Goal: Information Seeking & Learning: Learn about a topic

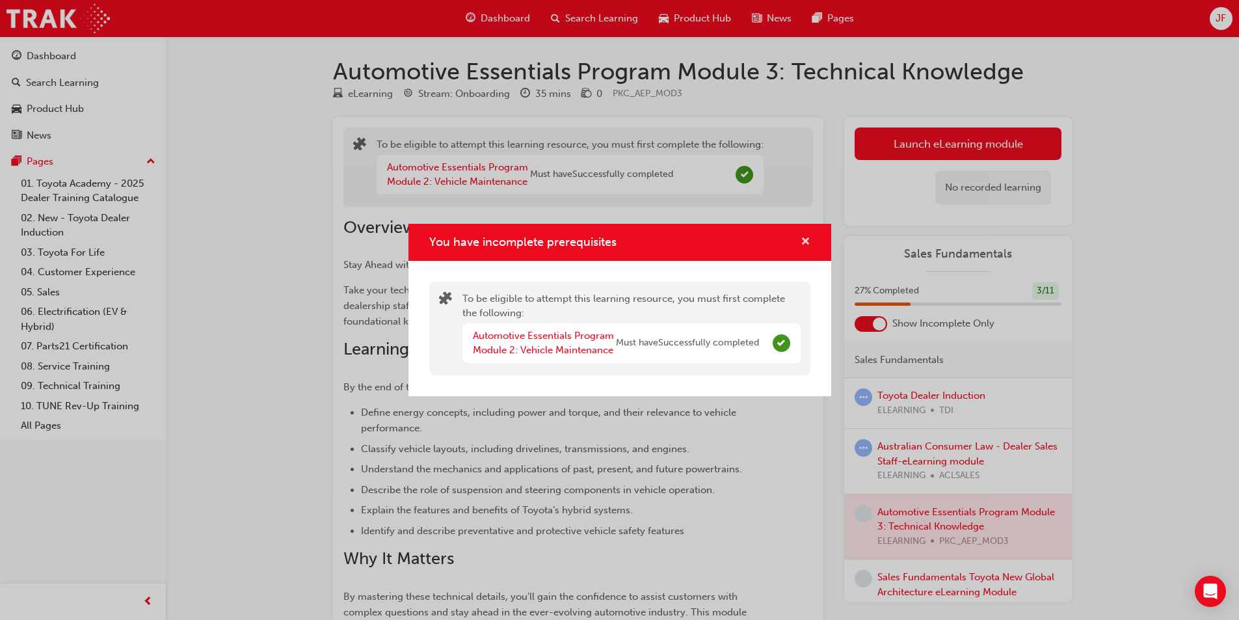
click at [805, 237] on span "cross-icon" at bounding box center [806, 243] width 10 height 12
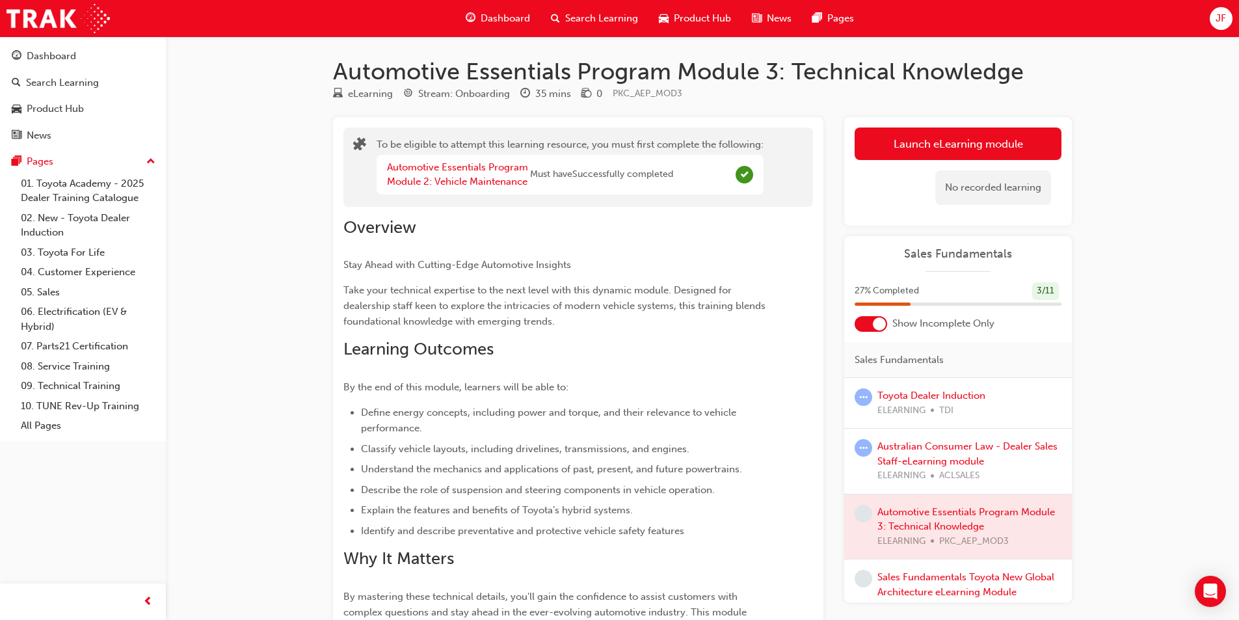
click at [876, 337] on div "Sales Fundamentals 27 % Completed 3 / 11 Show Incomplete Only Sales Fundamental…" at bounding box center [959, 419] width 228 height 366
drag, startPoint x: 866, startPoint y: 308, endPoint x: 873, endPoint y: 327, distance: 19.3
click at [866, 308] on div "27 % Completed 3 / 11" at bounding box center [959, 299] width 228 height 34
click at [874, 328] on div at bounding box center [879, 324] width 13 height 13
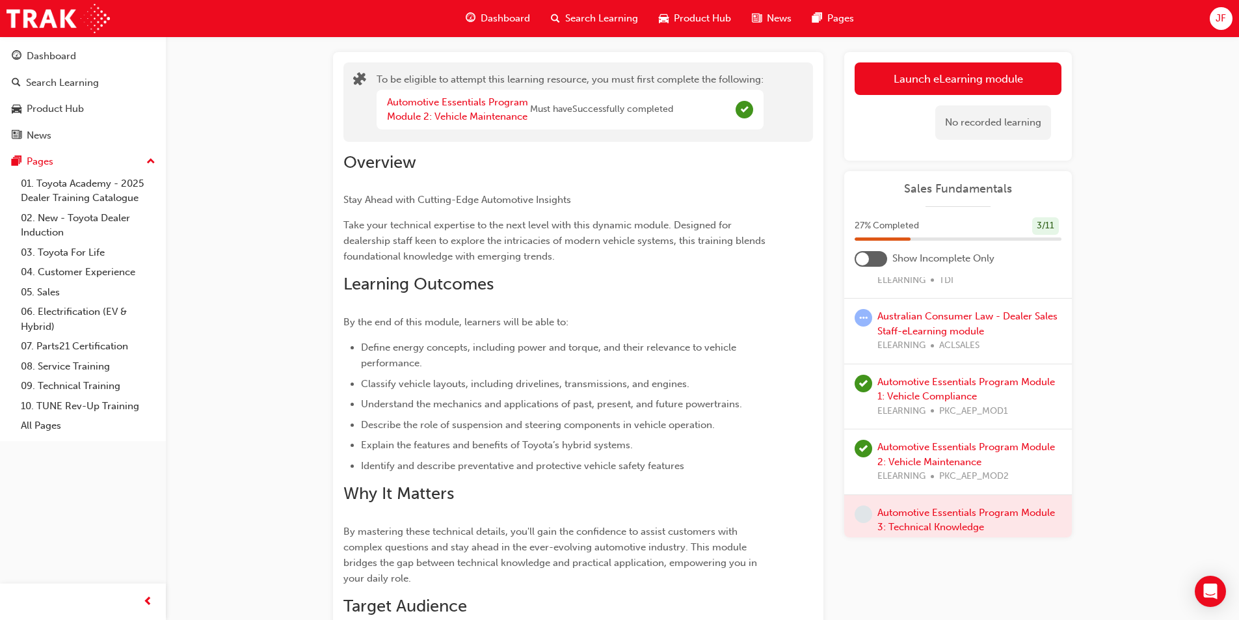
scroll to position [130, 0]
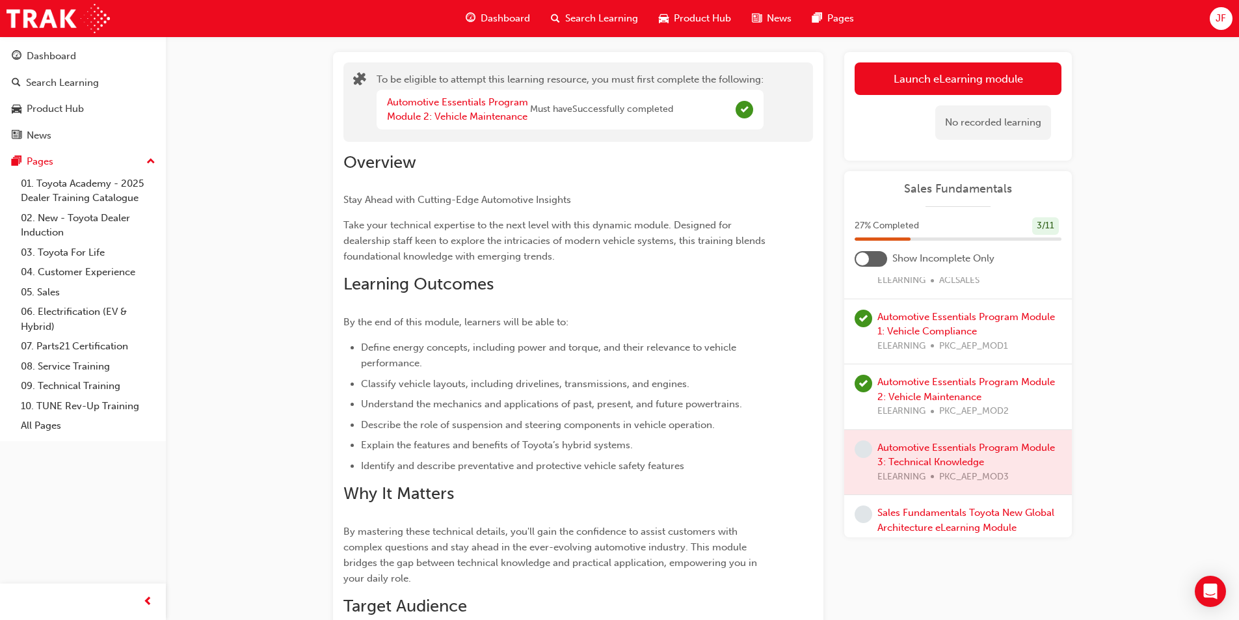
click at [904, 454] on div at bounding box center [959, 462] width 228 height 65
click at [948, 455] on div at bounding box center [959, 462] width 228 height 65
click at [955, 66] on button "Launch eLearning module" at bounding box center [958, 78] width 207 height 33
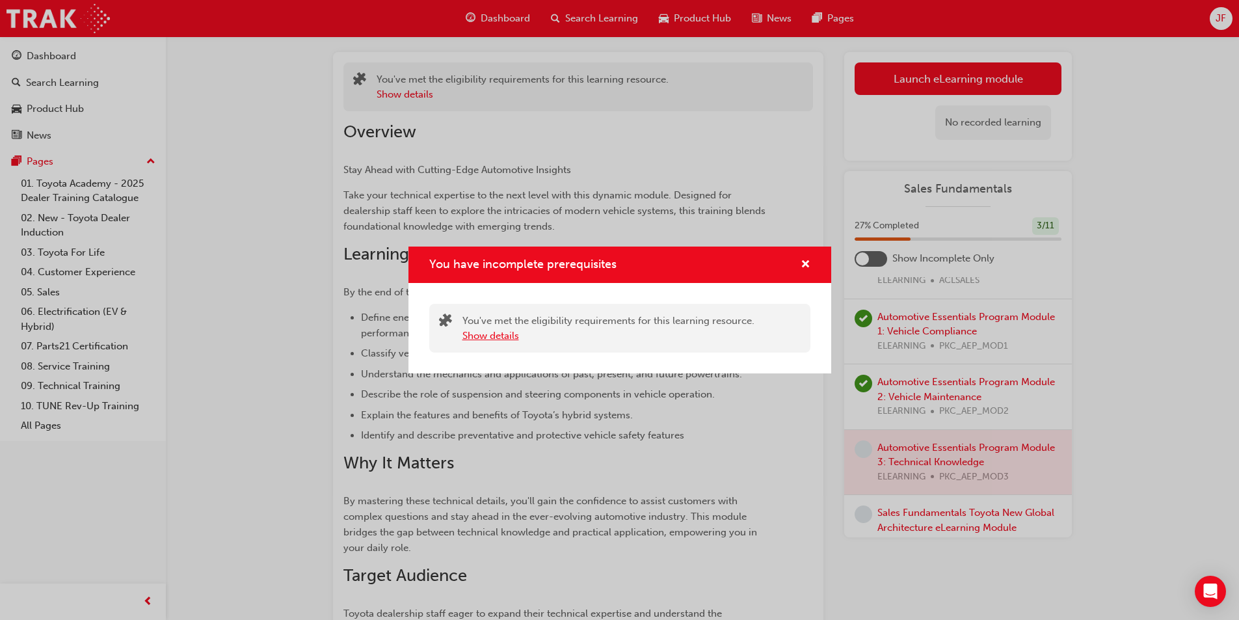
click at [504, 343] on button "Show details" at bounding box center [491, 336] width 57 height 15
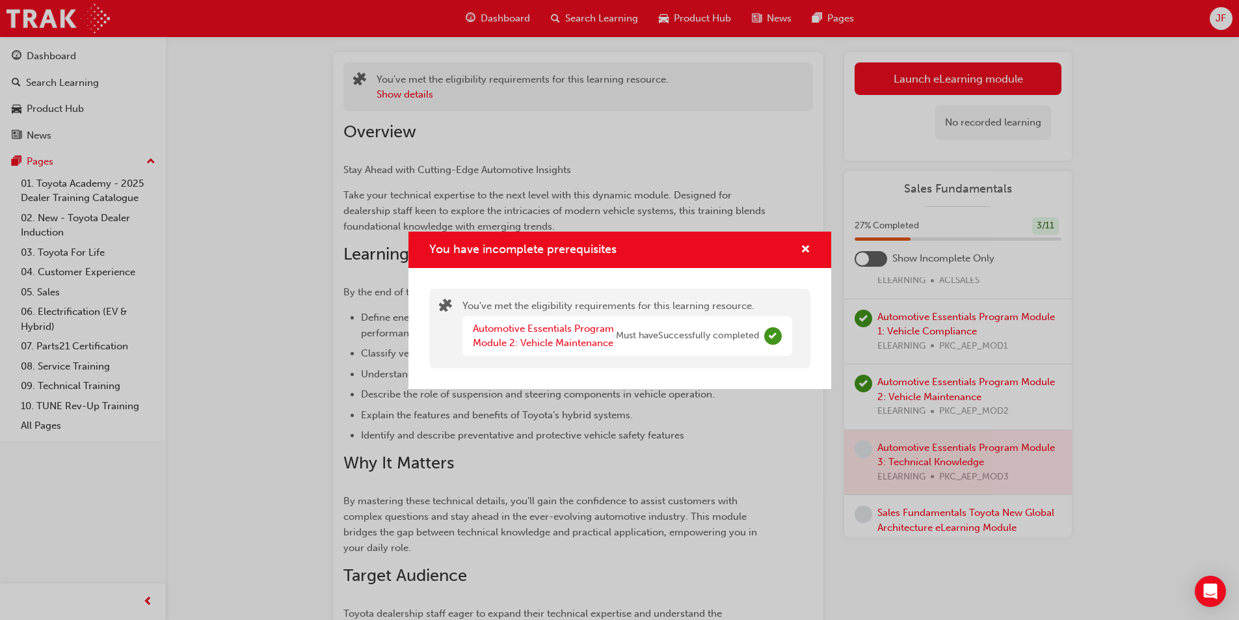
click at [528, 336] on div "Automotive Essentials Program Module 2: Vehicle Maintenance" at bounding box center [544, 335] width 143 height 29
click at [554, 344] on link "Automotive Essentials Program Module 2: Vehicle Maintenance" at bounding box center [543, 336] width 141 height 27
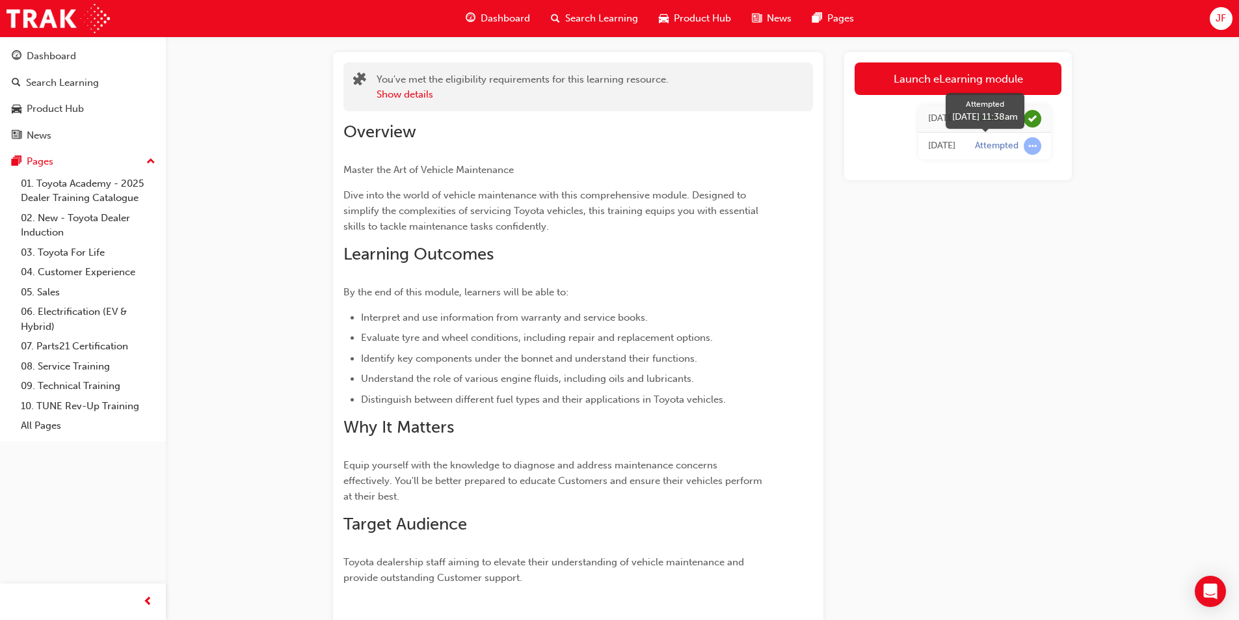
click at [1031, 144] on span "learningRecordVerb_ATTEMPT-icon" at bounding box center [1033, 146] width 18 height 18
click at [995, 148] on div "Attempted" at bounding box center [997, 146] width 44 height 12
click at [917, 163] on div "[DATE] Passed [DATE] Attempted" at bounding box center [958, 132] width 207 height 75
click at [120, 63] on div "Dashboard" at bounding box center [83, 56] width 142 height 16
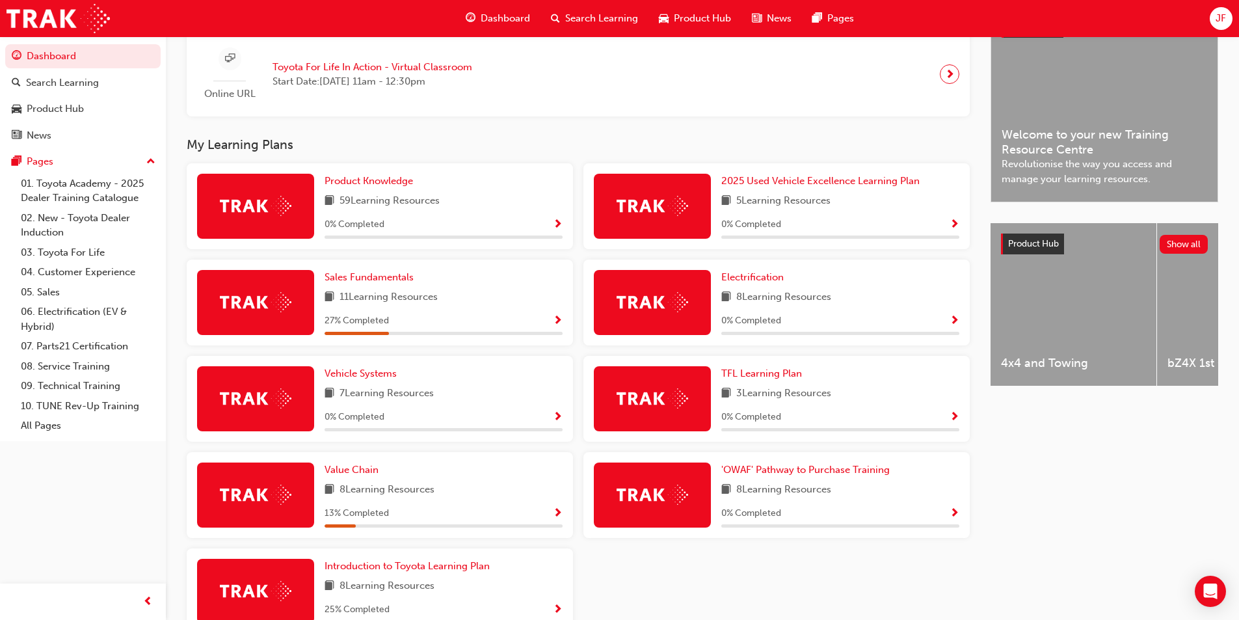
scroll to position [409, 0]
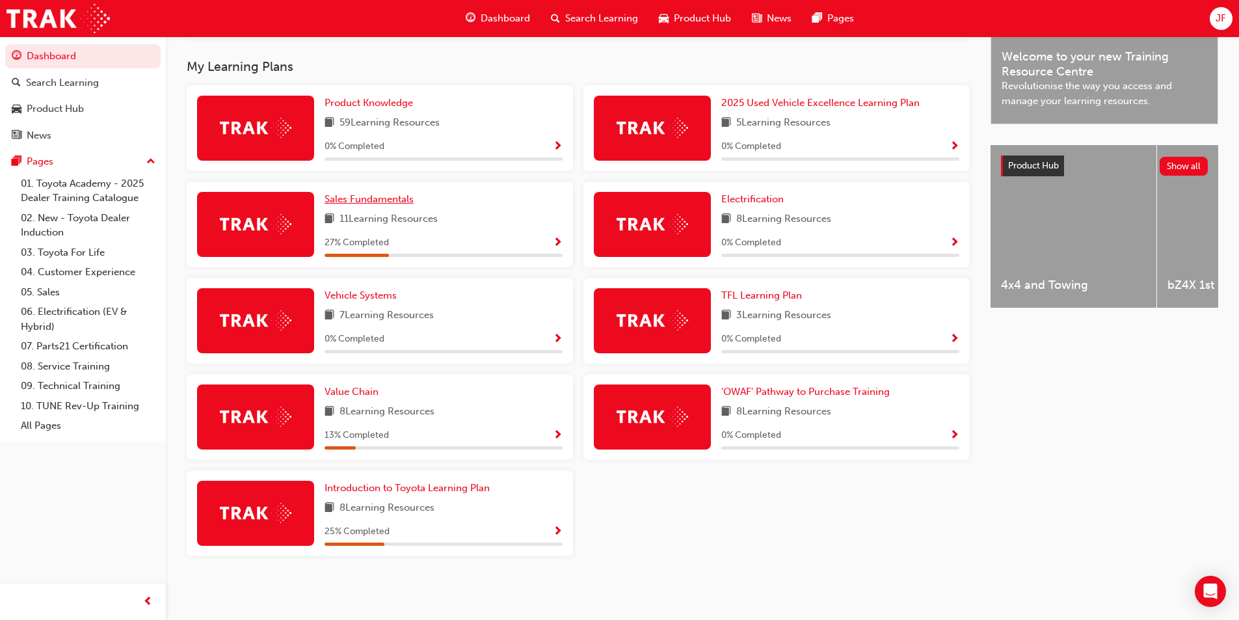
click at [394, 200] on span "Sales Fundamentals" at bounding box center [369, 199] width 89 height 12
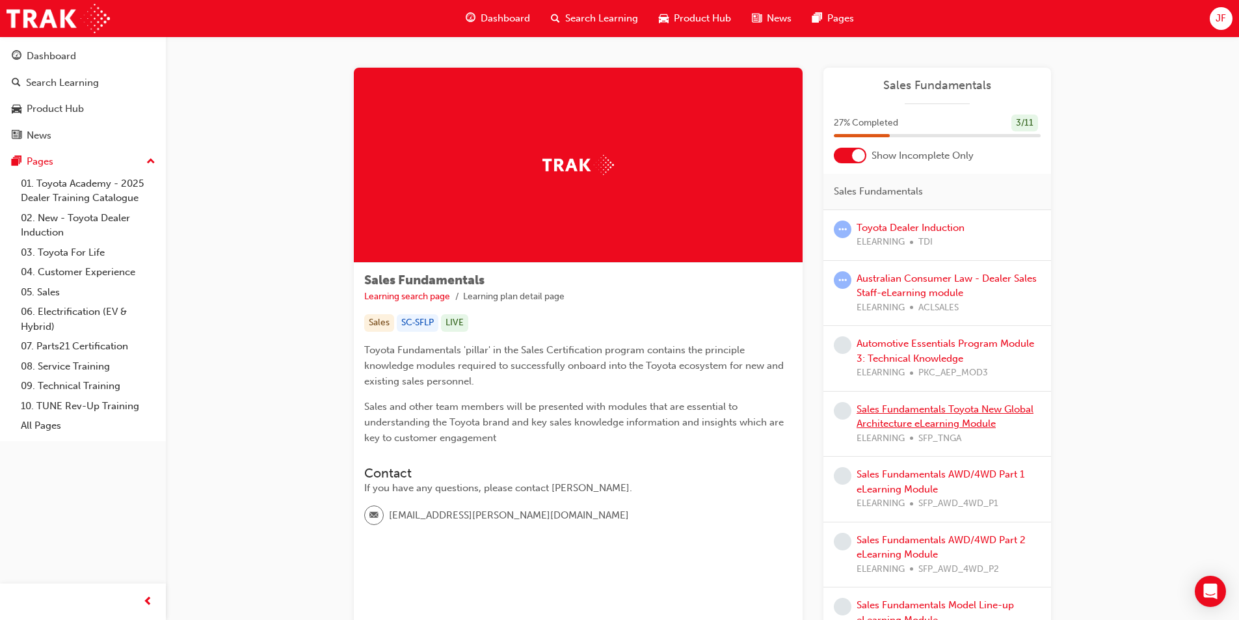
click at [941, 413] on link "Sales Fundamentals Toyota New Global Architecture eLearning Module" at bounding box center [945, 416] width 177 height 27
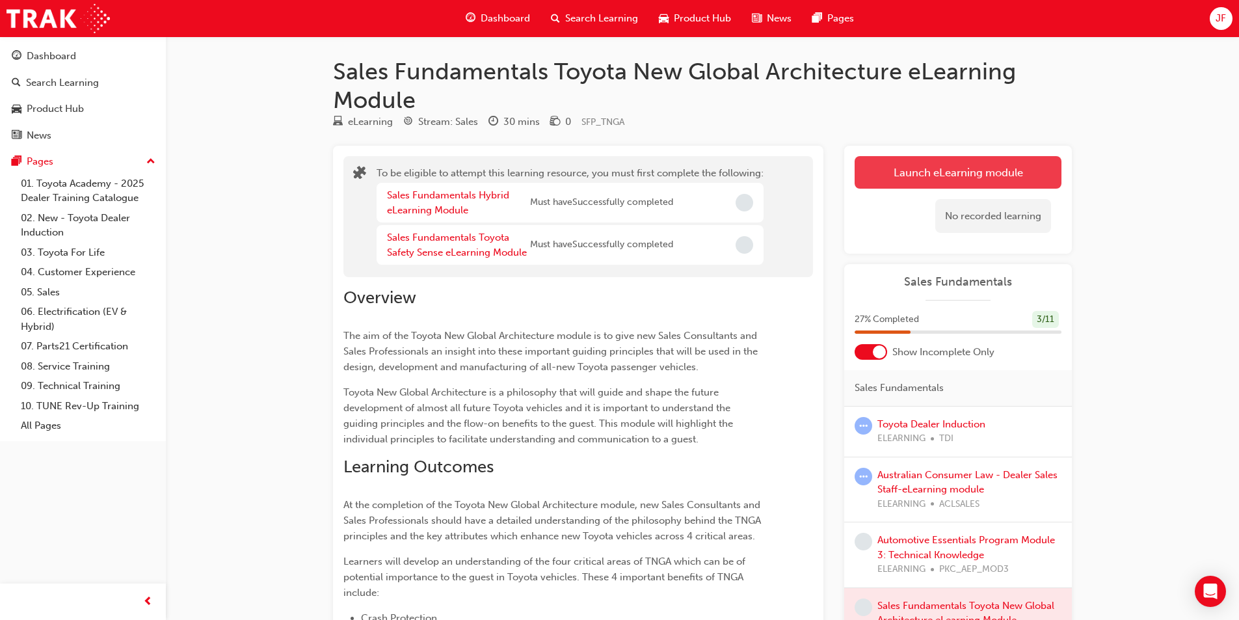
click at [903, 180] on button "Launch eLearning module" at bounding box center [958, 172] width 207 height 33
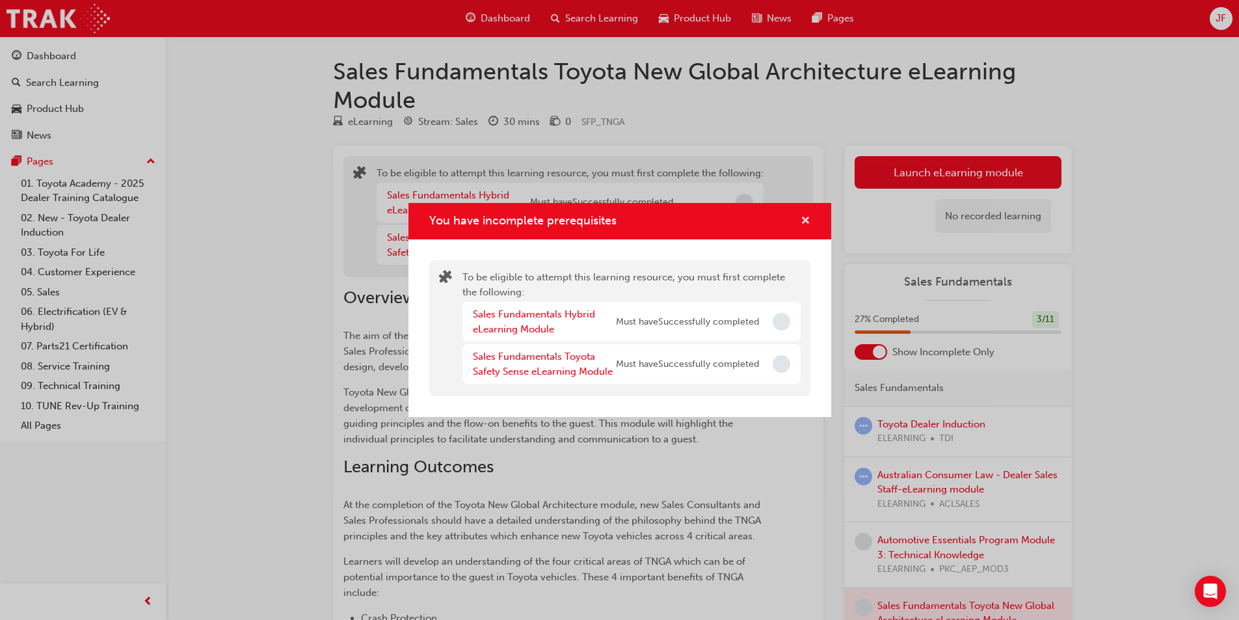
click at [803, 219] on span "cross-icon" at bounding box center [806, 222] width 10 height 12
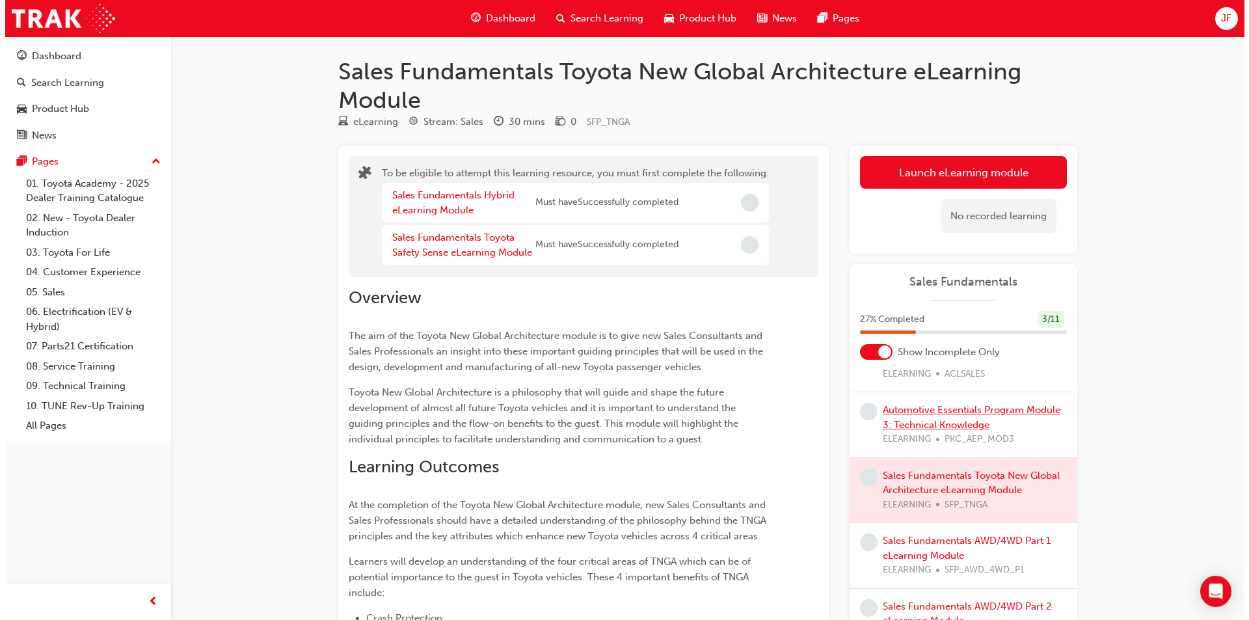
scroll to position [65, 0]
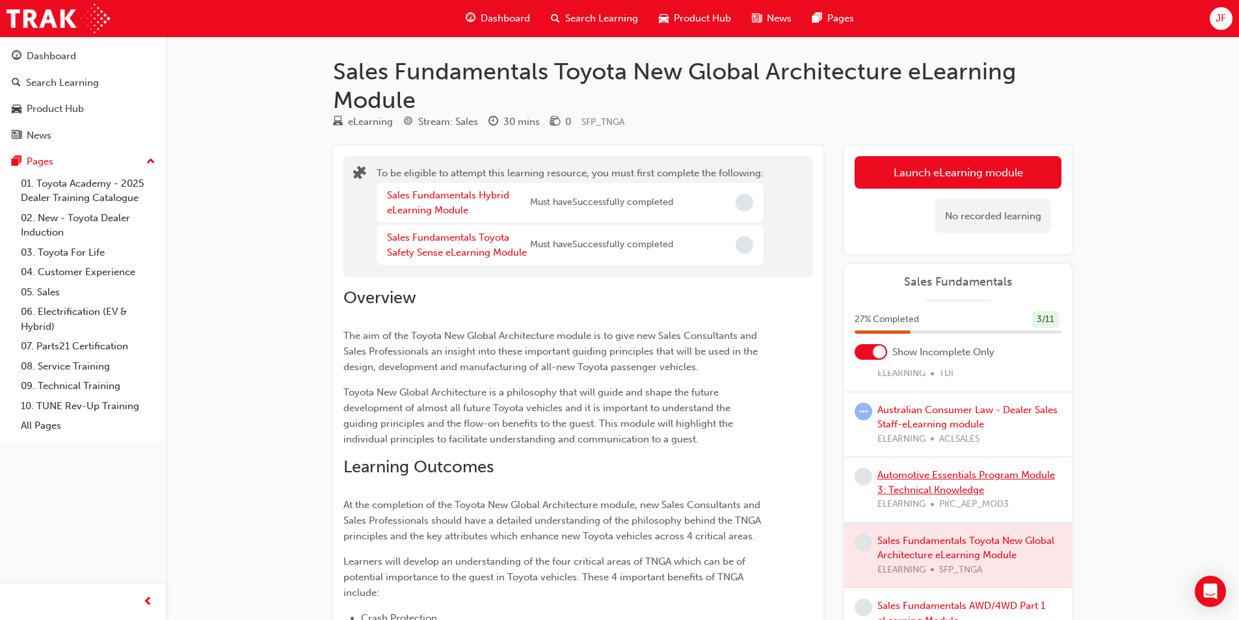
click at [993, 476] on link "Automotive Essentials Program Module 3: Technical Knowledge" at bounding box center [967, 482] width 178 height 27
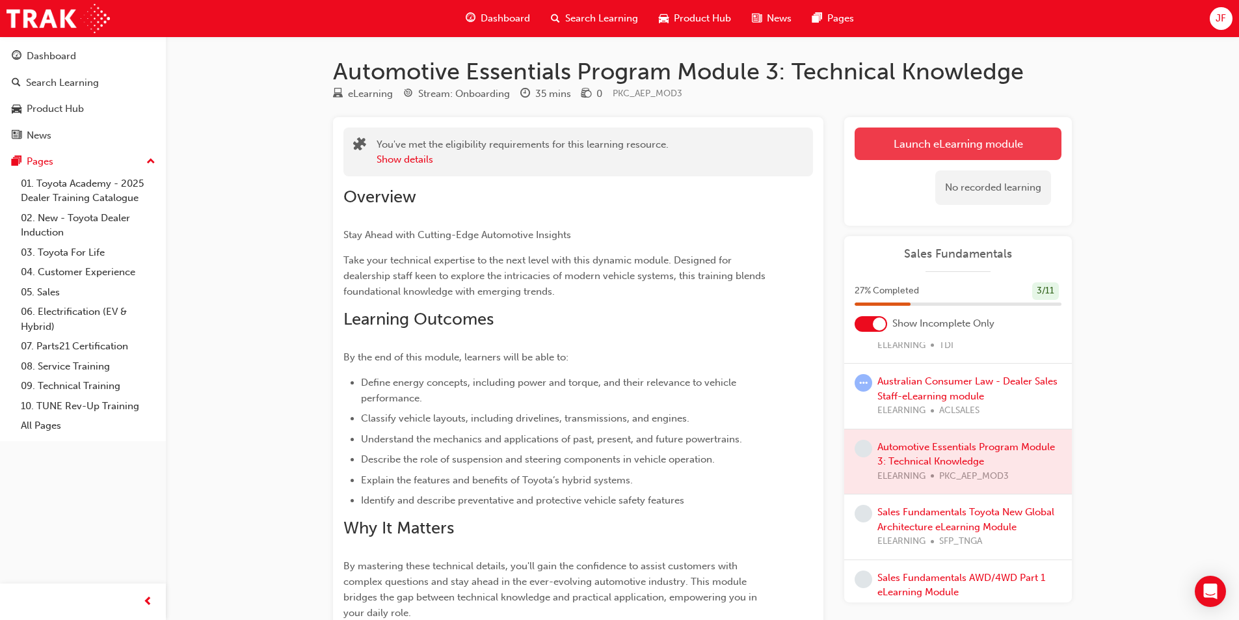
click at [1029, 155] on link "Launch eLearning module" at bounding box center [958, 144] width 207 height 33
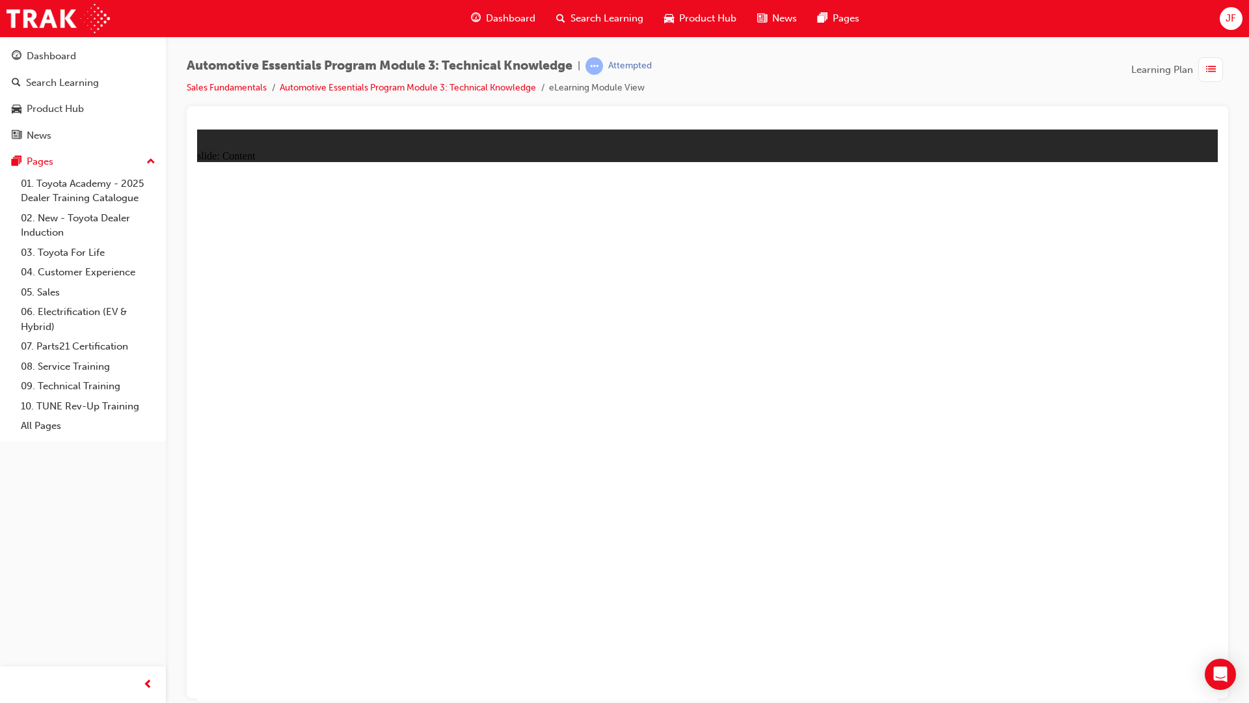
drag, startPoint x: 1365, startPoint y: 209, endPoint x: 1374, endPoint y: 208, distance: 9.1
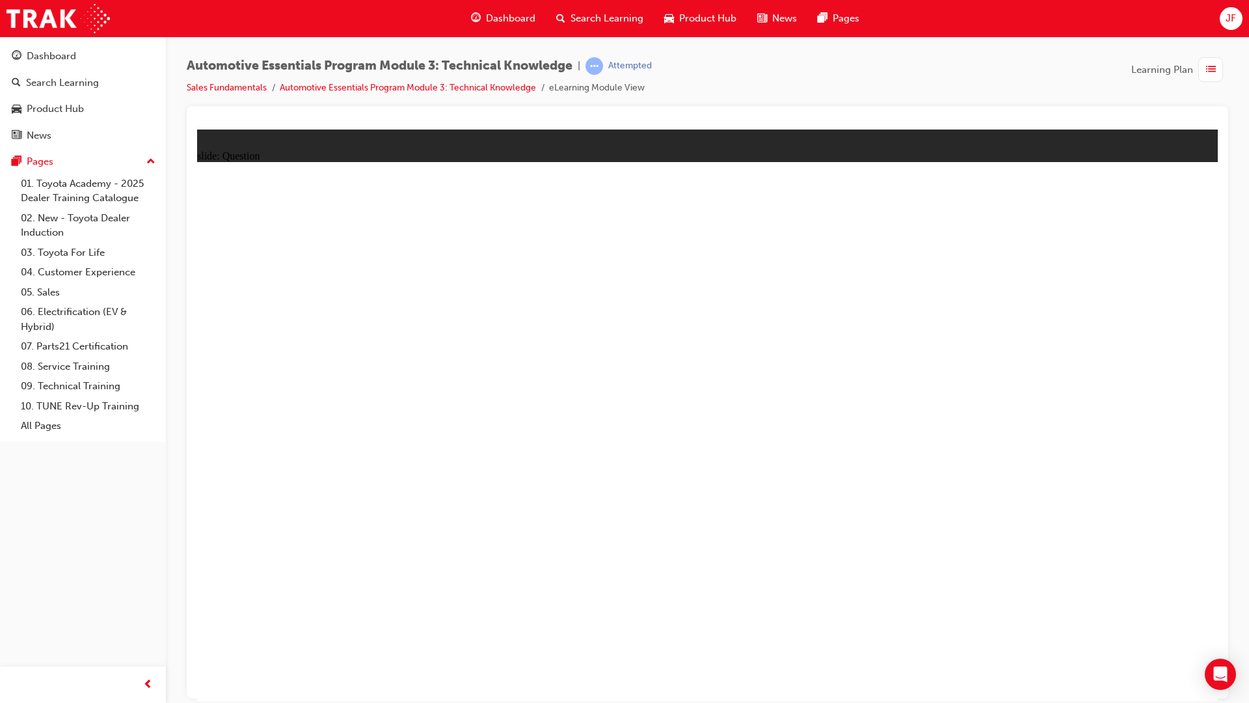
radio input "true"
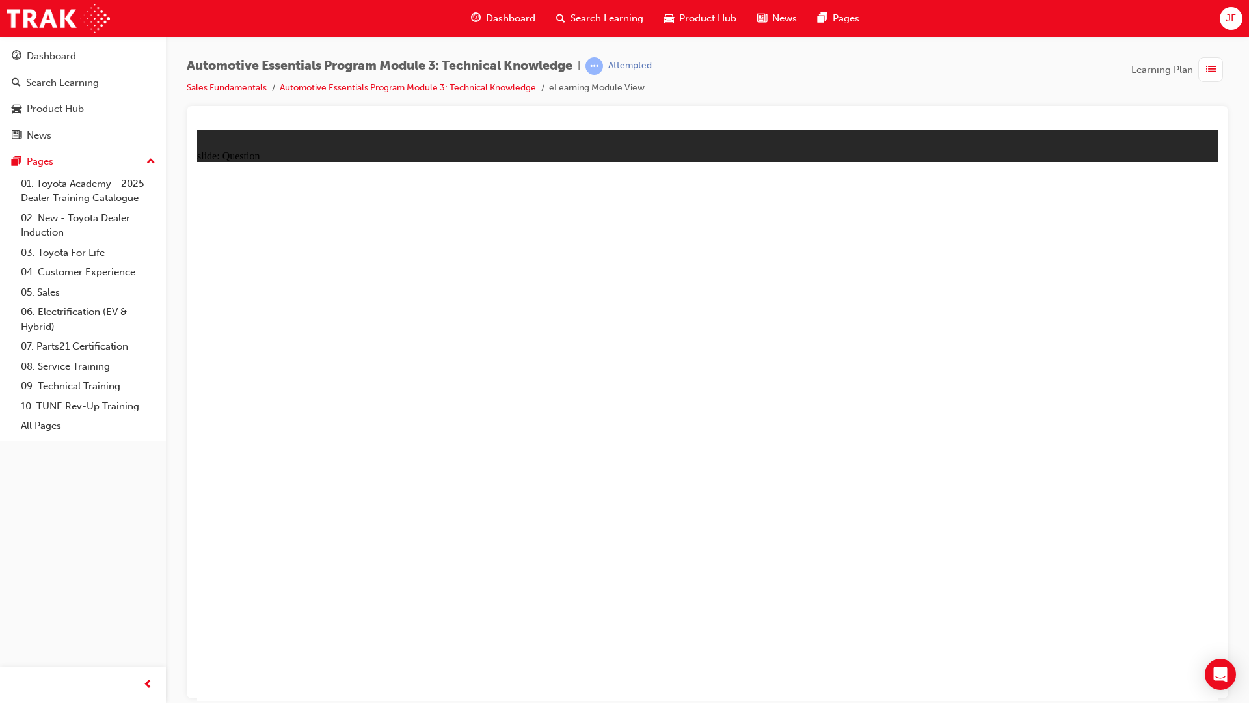
radio input "false"
radio input "true"
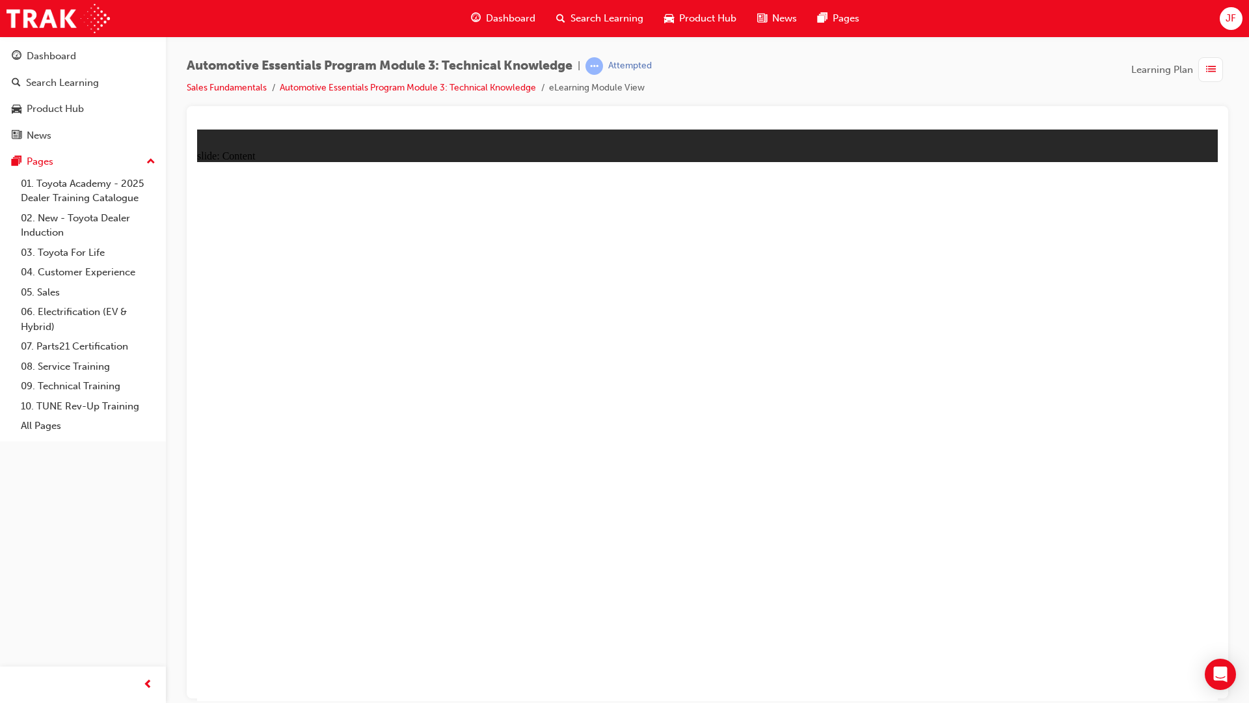
radio input "true"
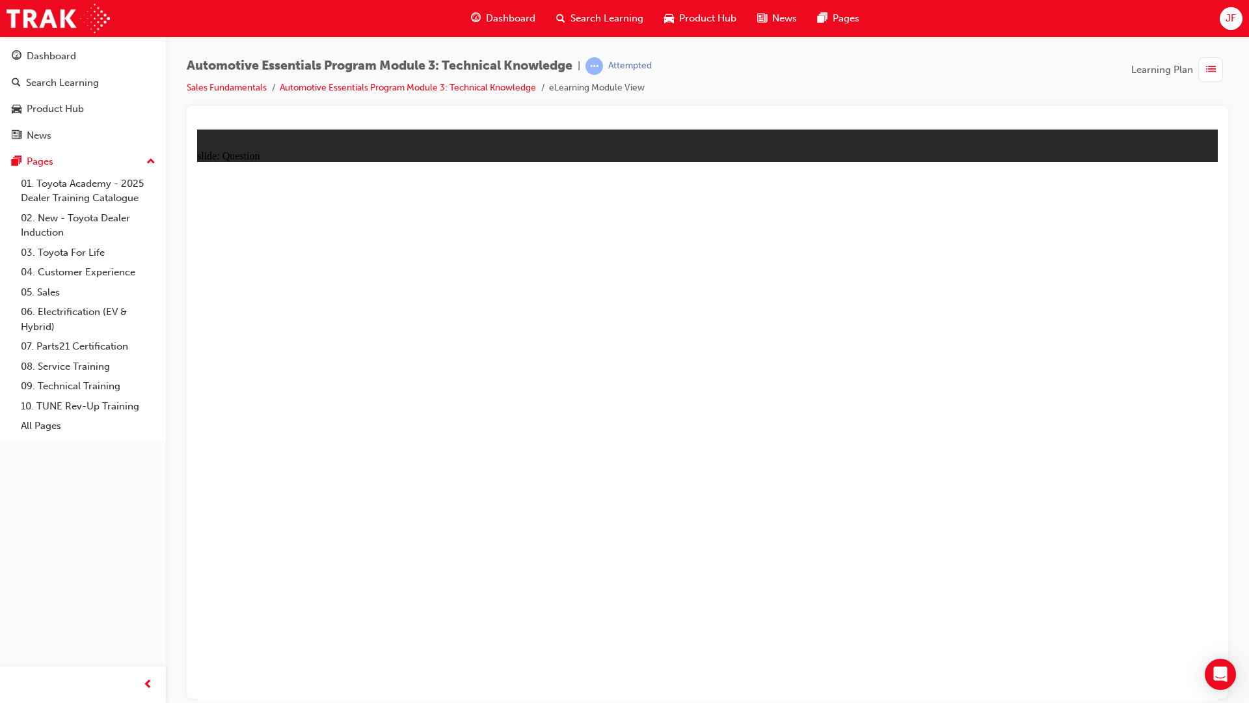
radio input "true"
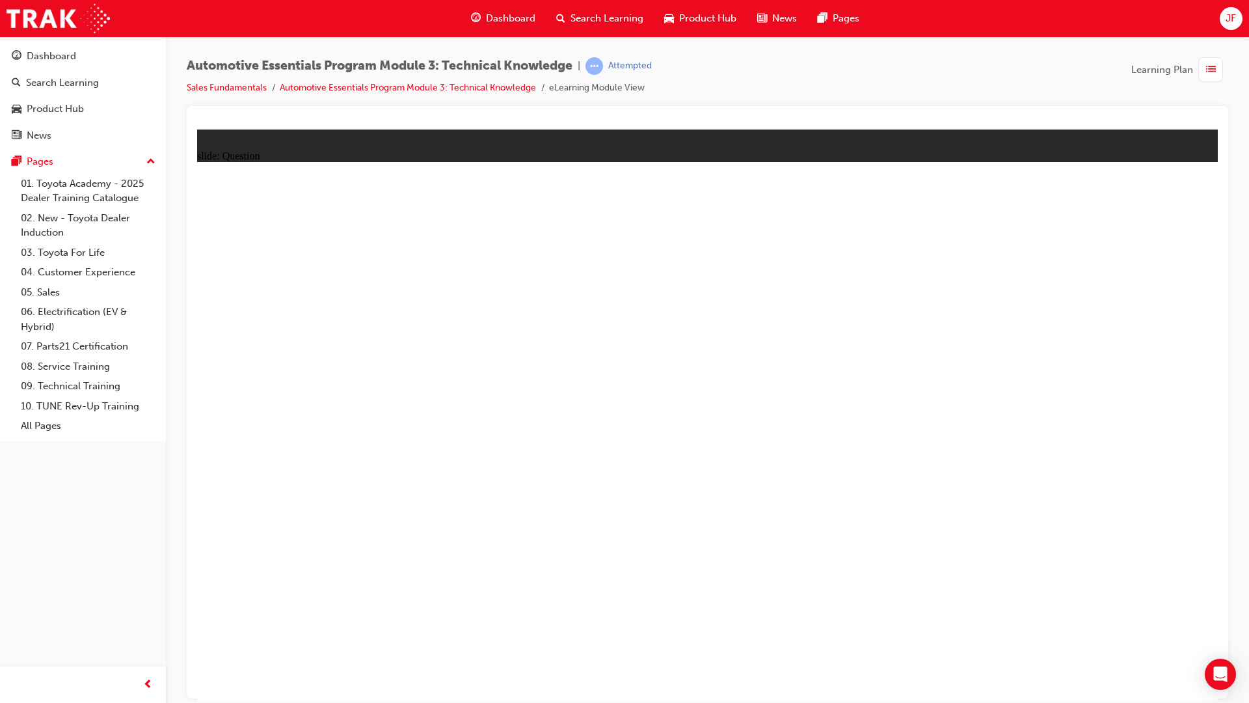
radio input "true"
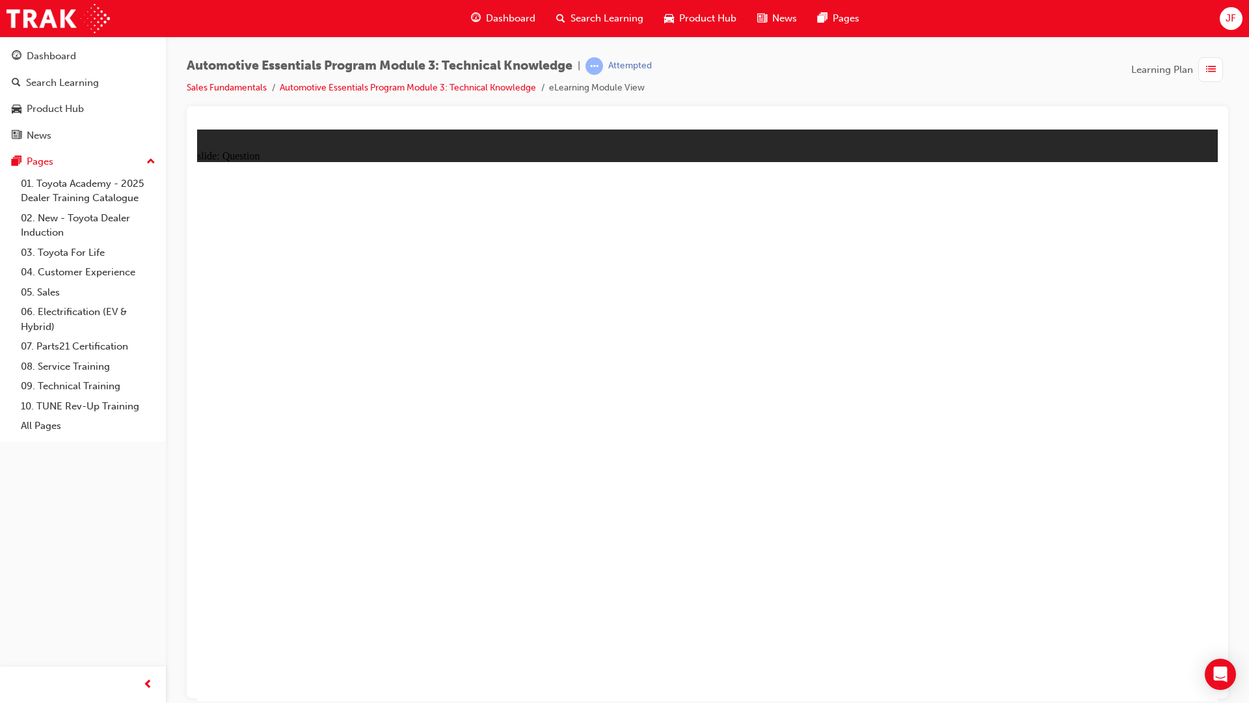
radio input "true"
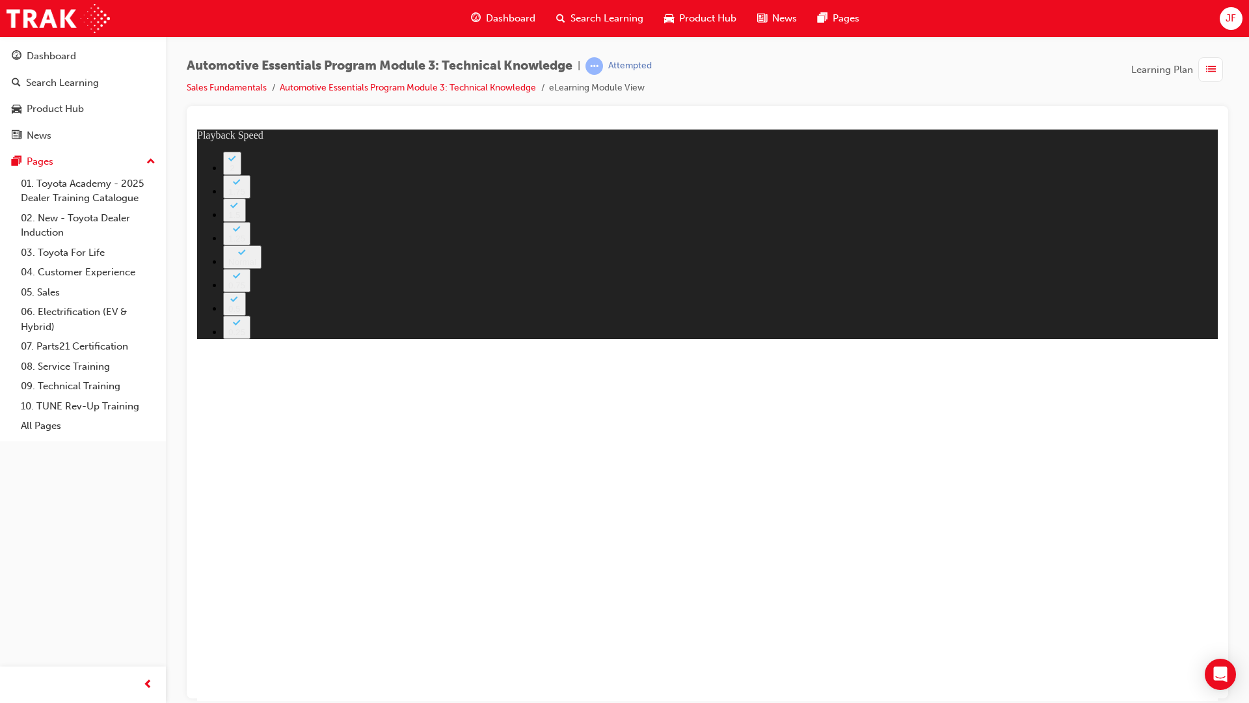
type input "228"
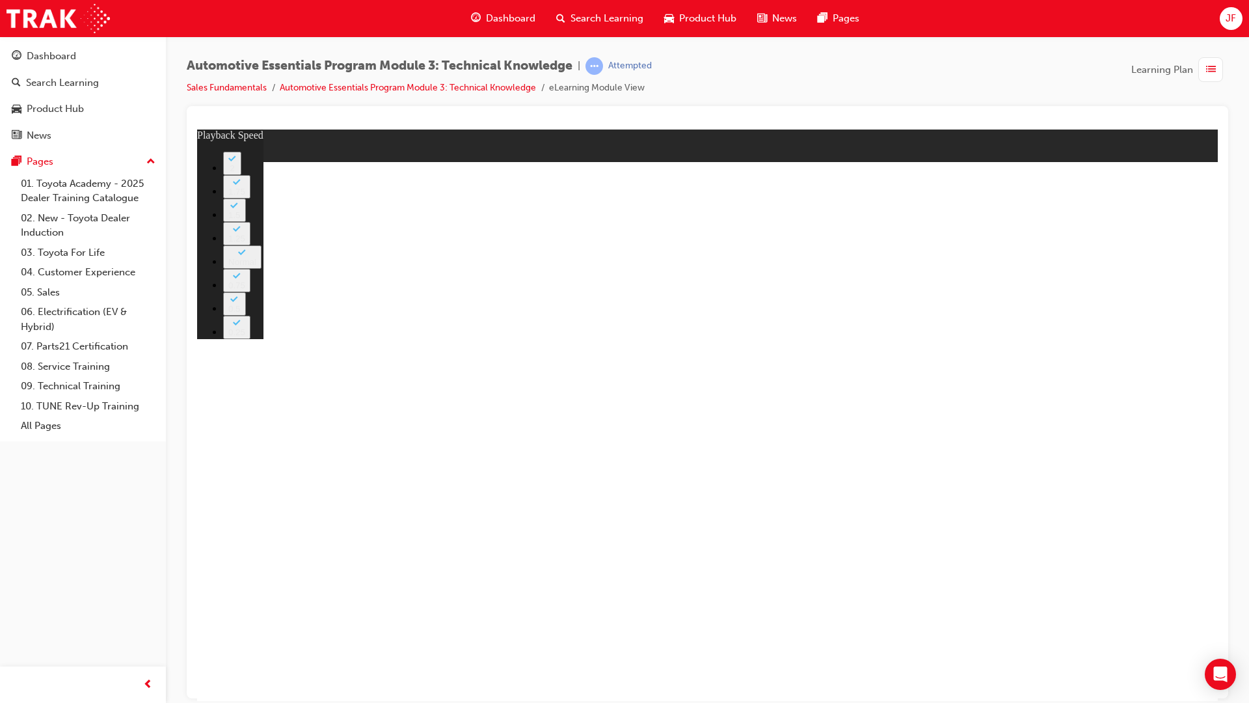
type input "8"
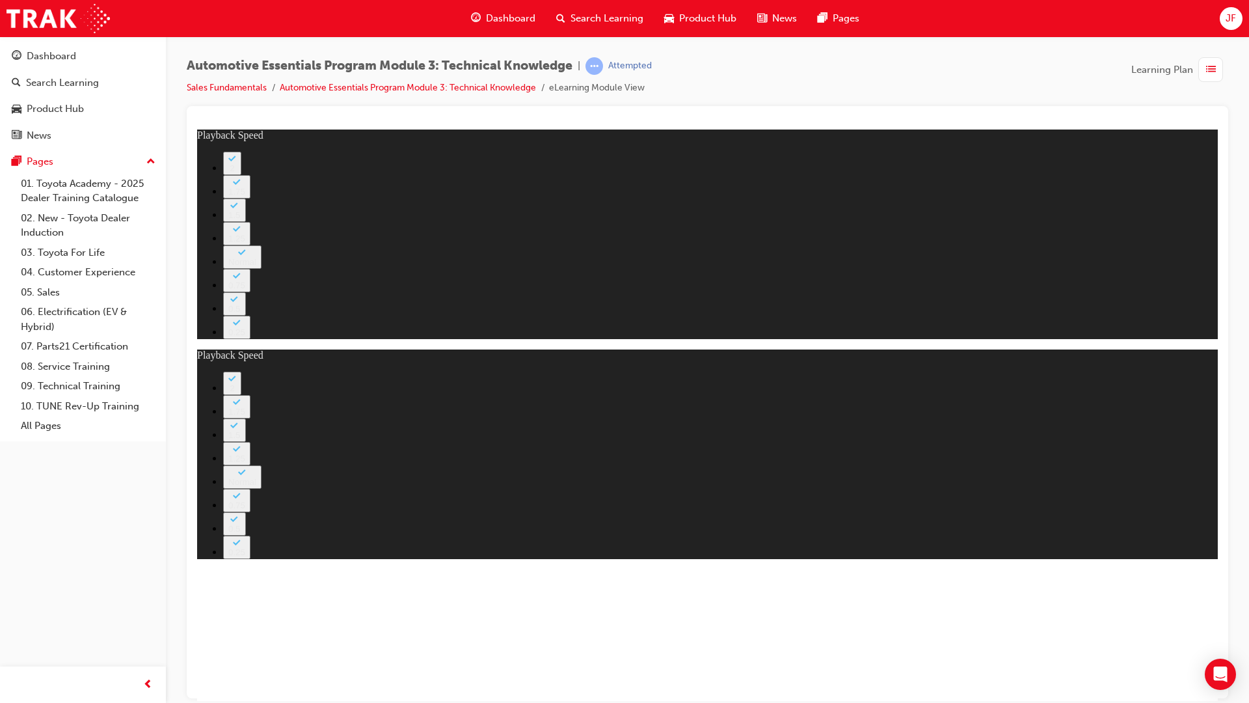
type input "15"
type input "8"
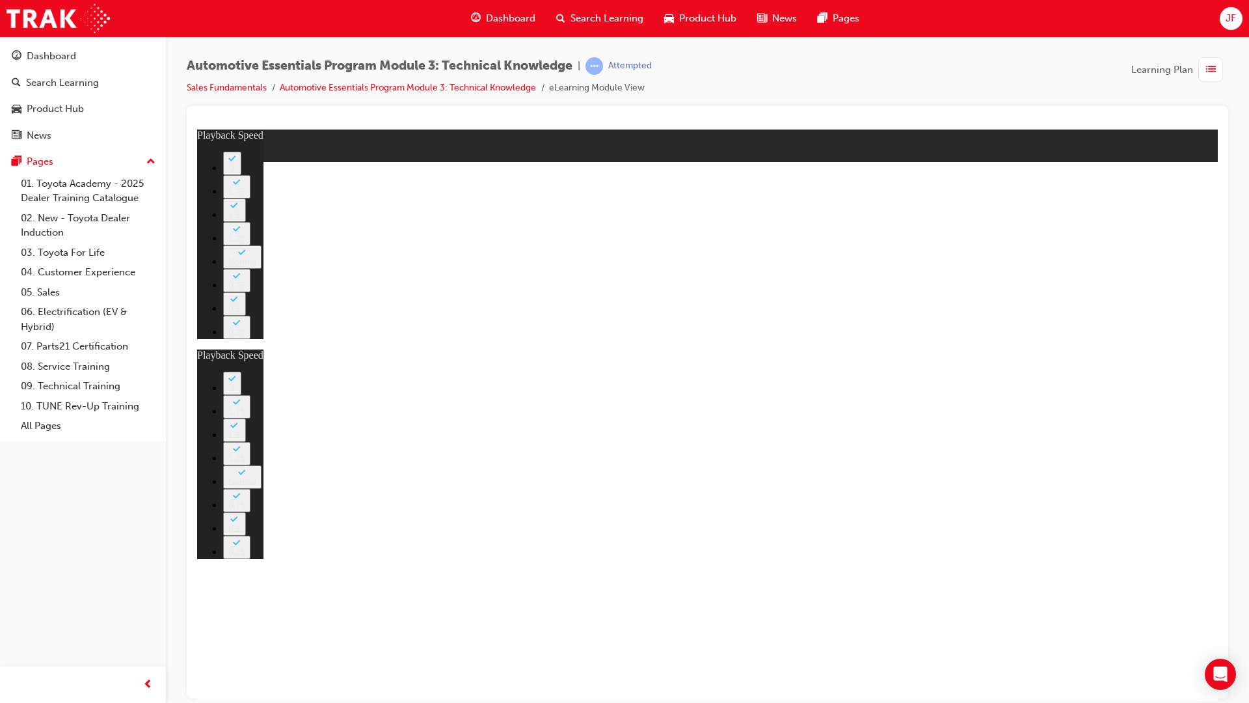
type input "15"
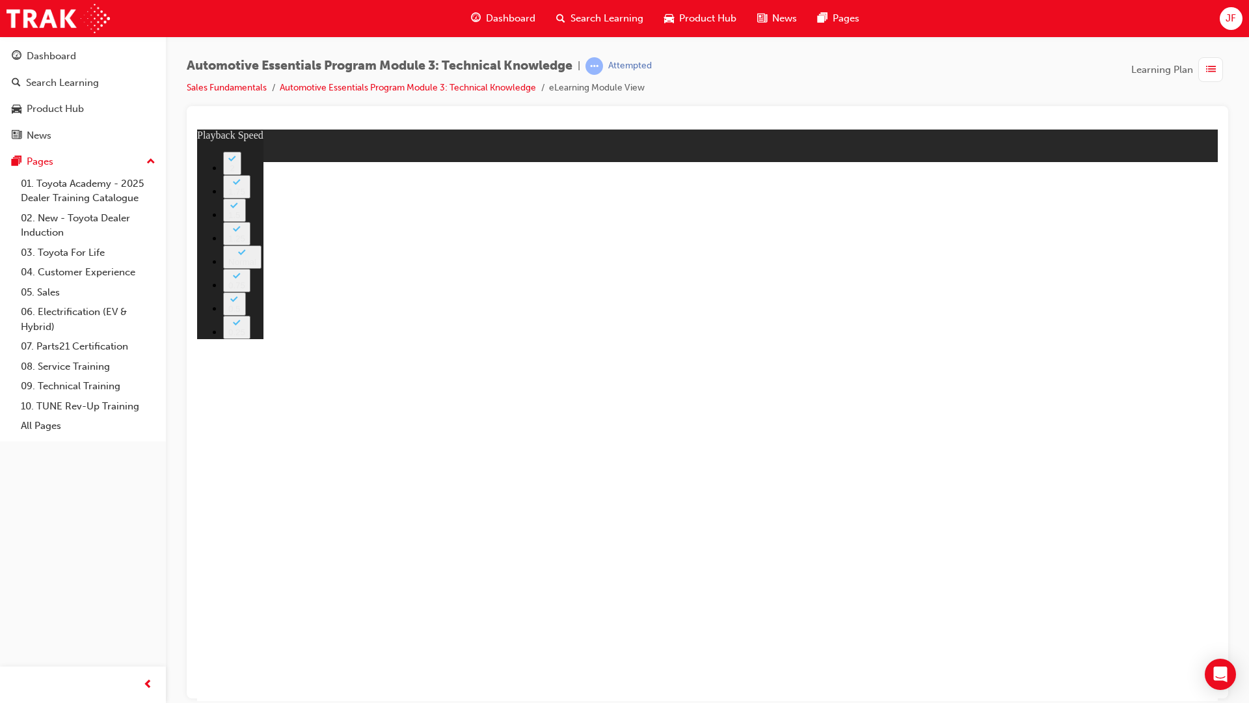
type input "18"
